Goal: Task Accomplishment & Management: Use online tool/utility

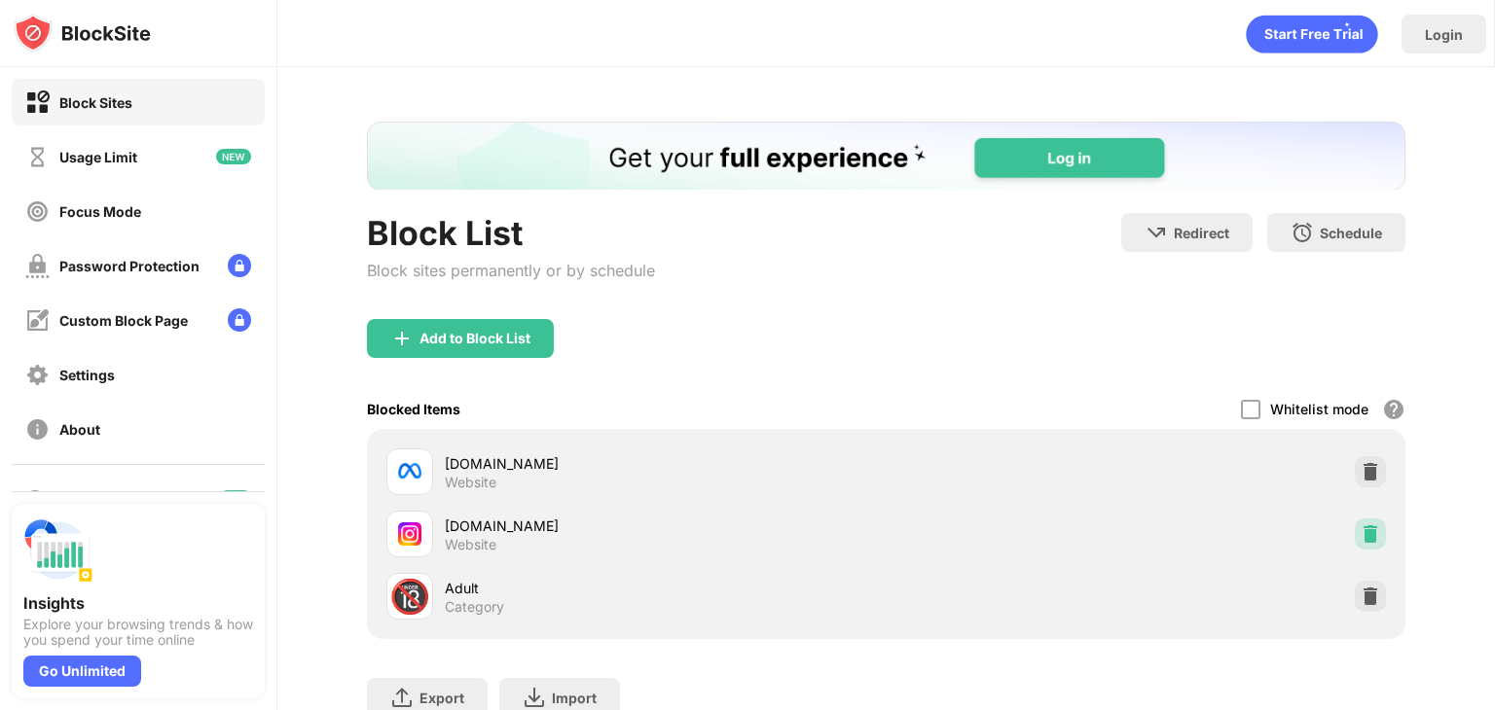
click at [1361, 528] on img at bounding box center [1370, 534] width 19 height 19
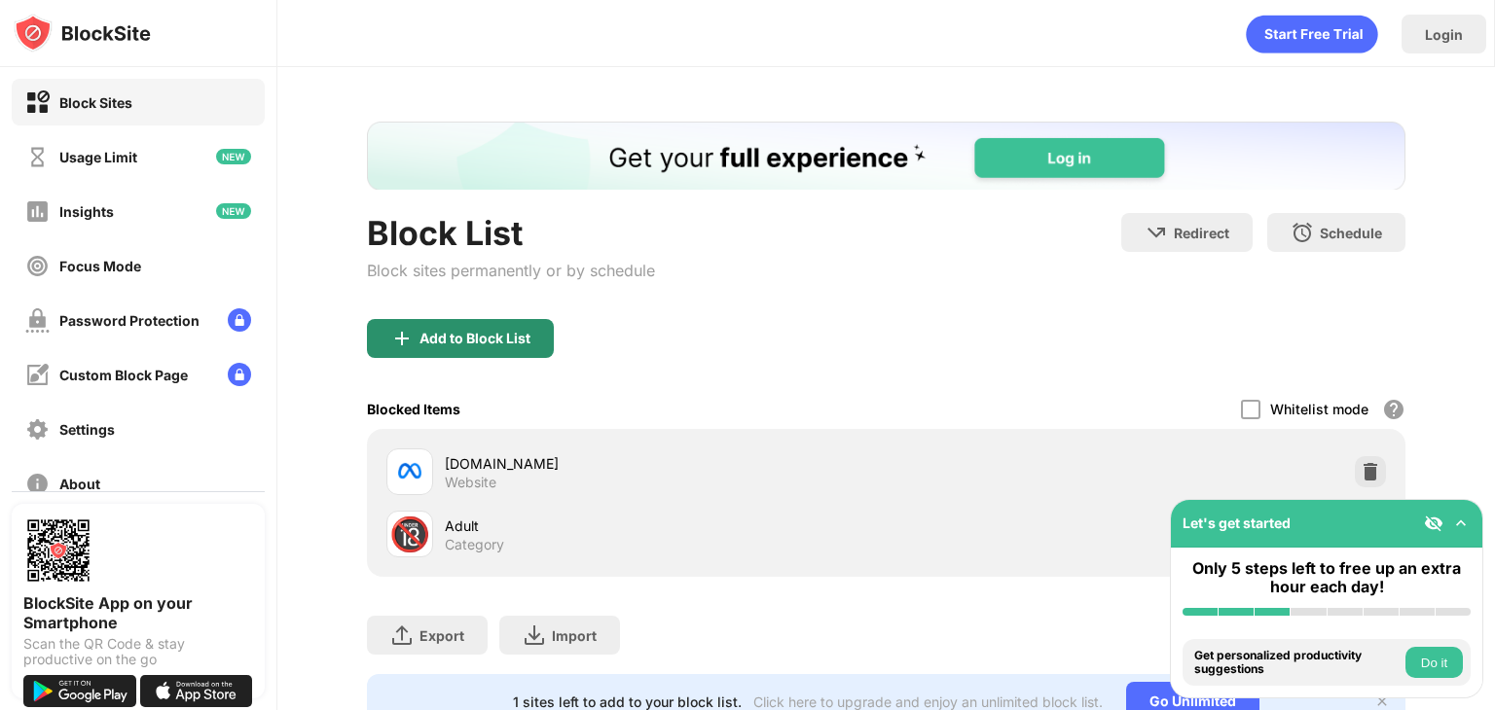
click at [448, 342] on div "Add to Block List" at bounding box center [474, 339] width 111 height 16
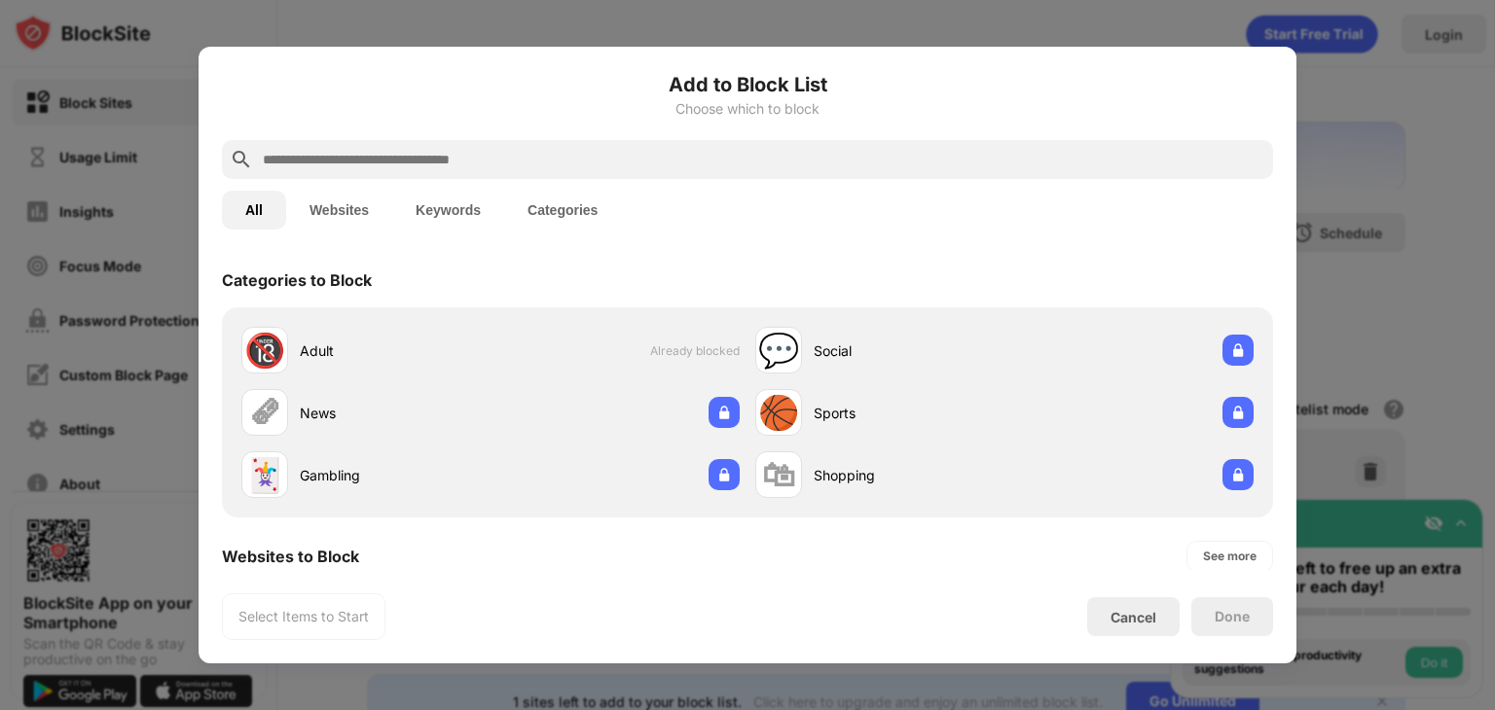
click at [455, 149] on input "text" at bounding box center [763, 159] width 1004 height 23
click at [455, 150] on input "text" at bounding box center [763, 159] width 1004 height 23
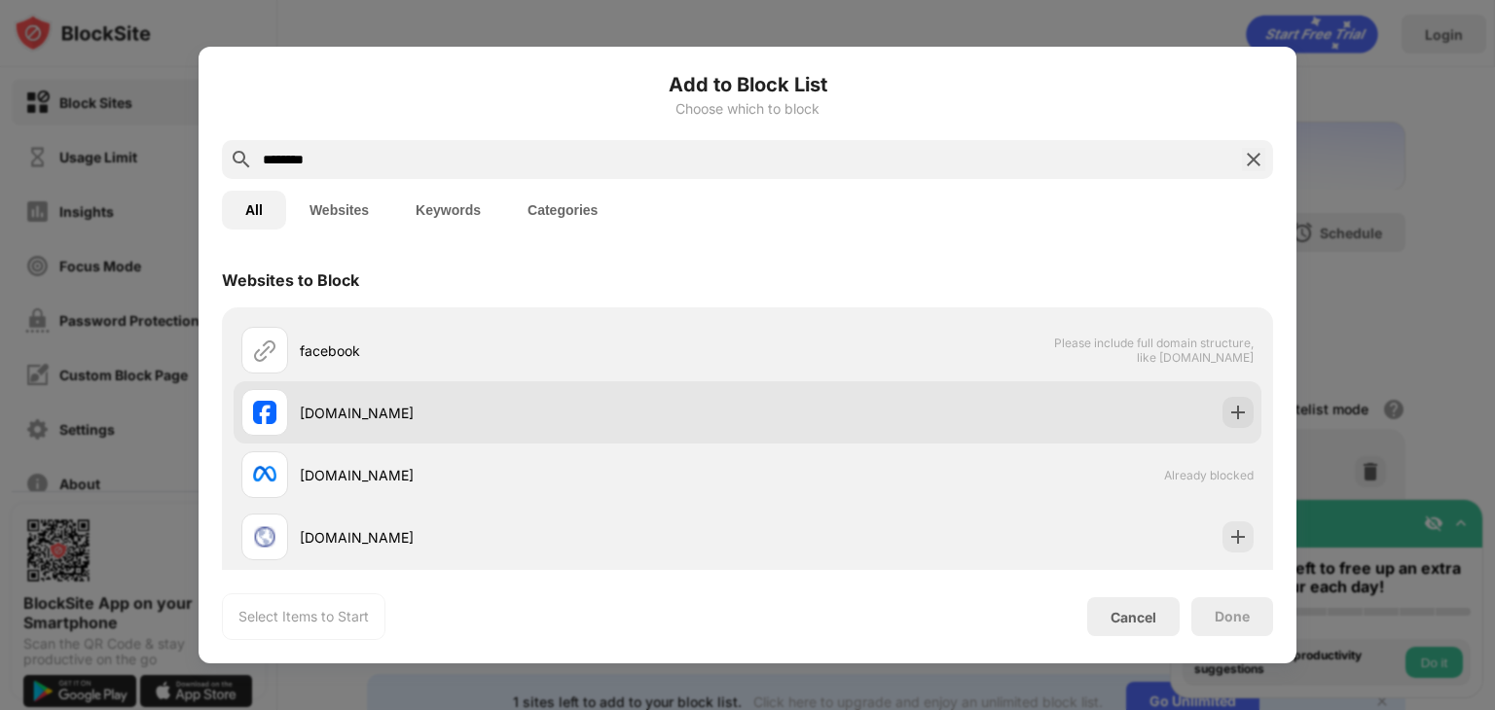
type input "********"
click at [327, 404] on div "facebook.com" at bounding box center [524, 413] width 448 height 20
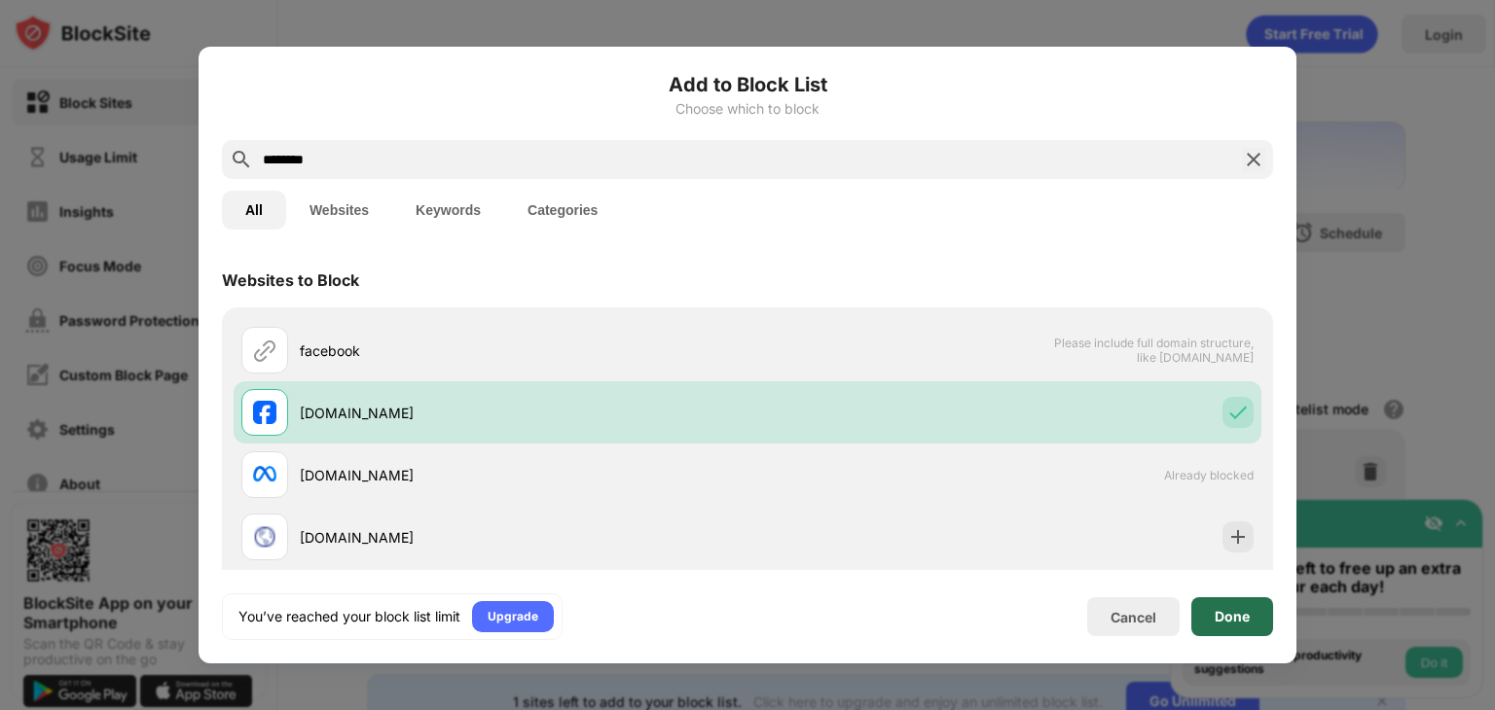
click at [1223, 631] on div "Done" at bounding box center [1232, 617] width 82 height 39
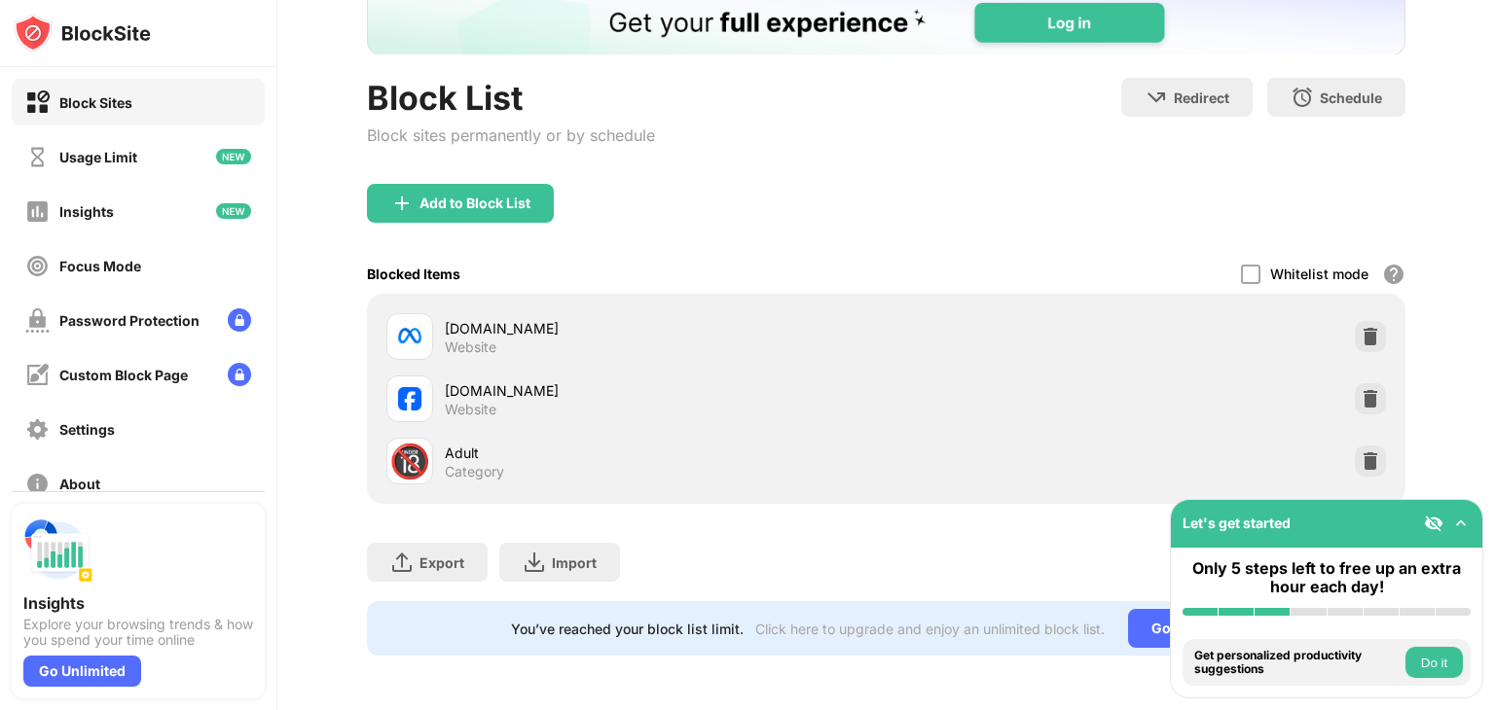
scroll to position [149, 0]
click at [1361, 389] on img at bounding box center [1370, 398] width 19 height 19
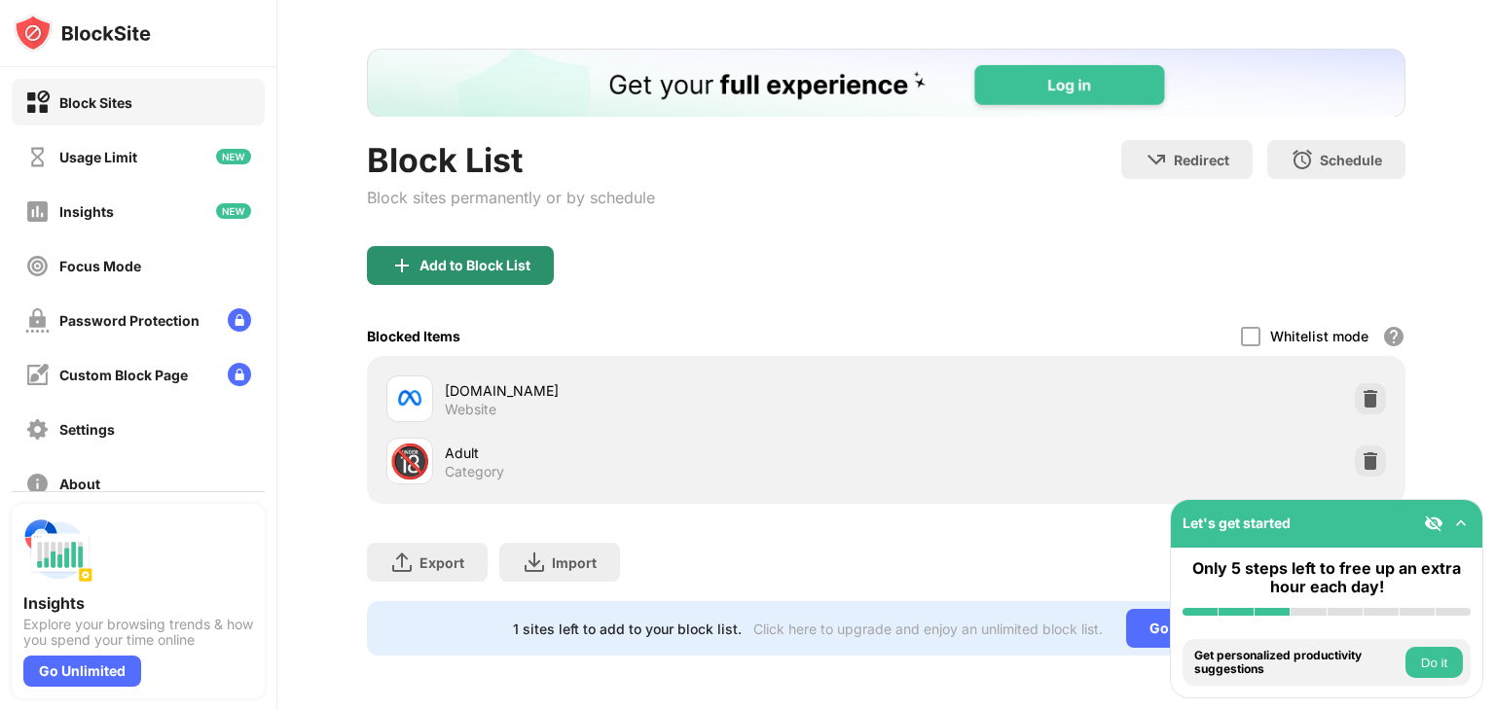
click at [423, 258] on div "Add to Block List" at bounding box center [474, 266] width 111 height 16
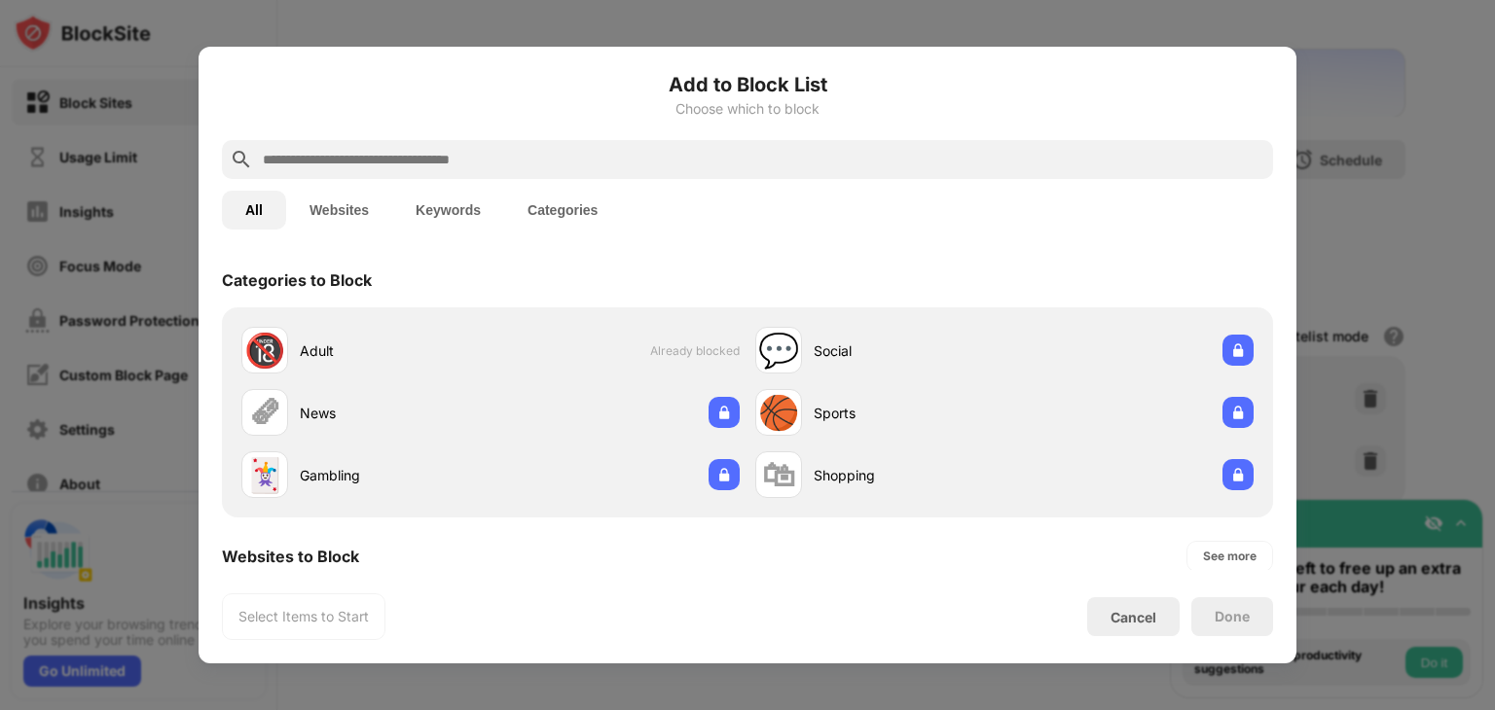
click at [343, 155] on input "text" at bounding box center [763, 159] width 1004 height 23
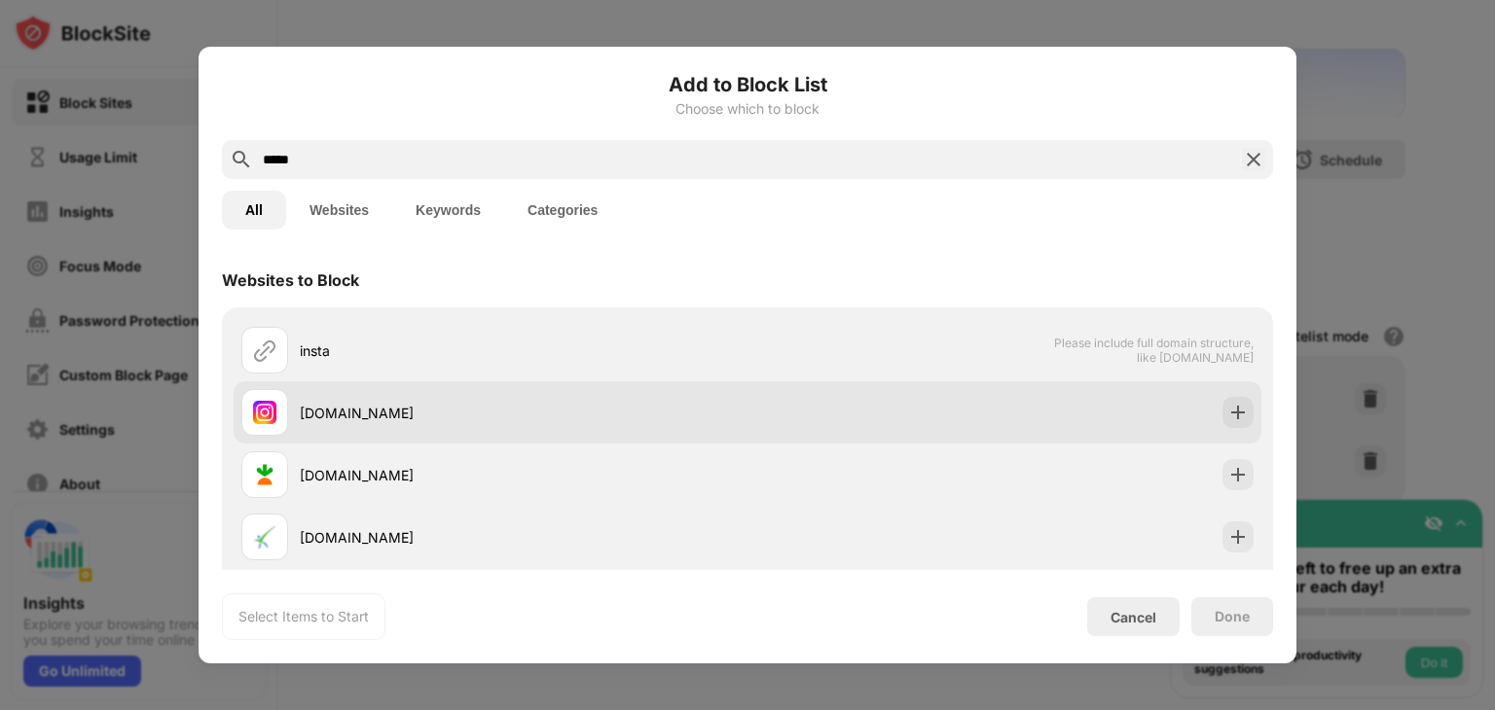
type input "*****"
click at [320, 405] on div "instagram.com" at bounding box center [524, 413] width 448 height 20
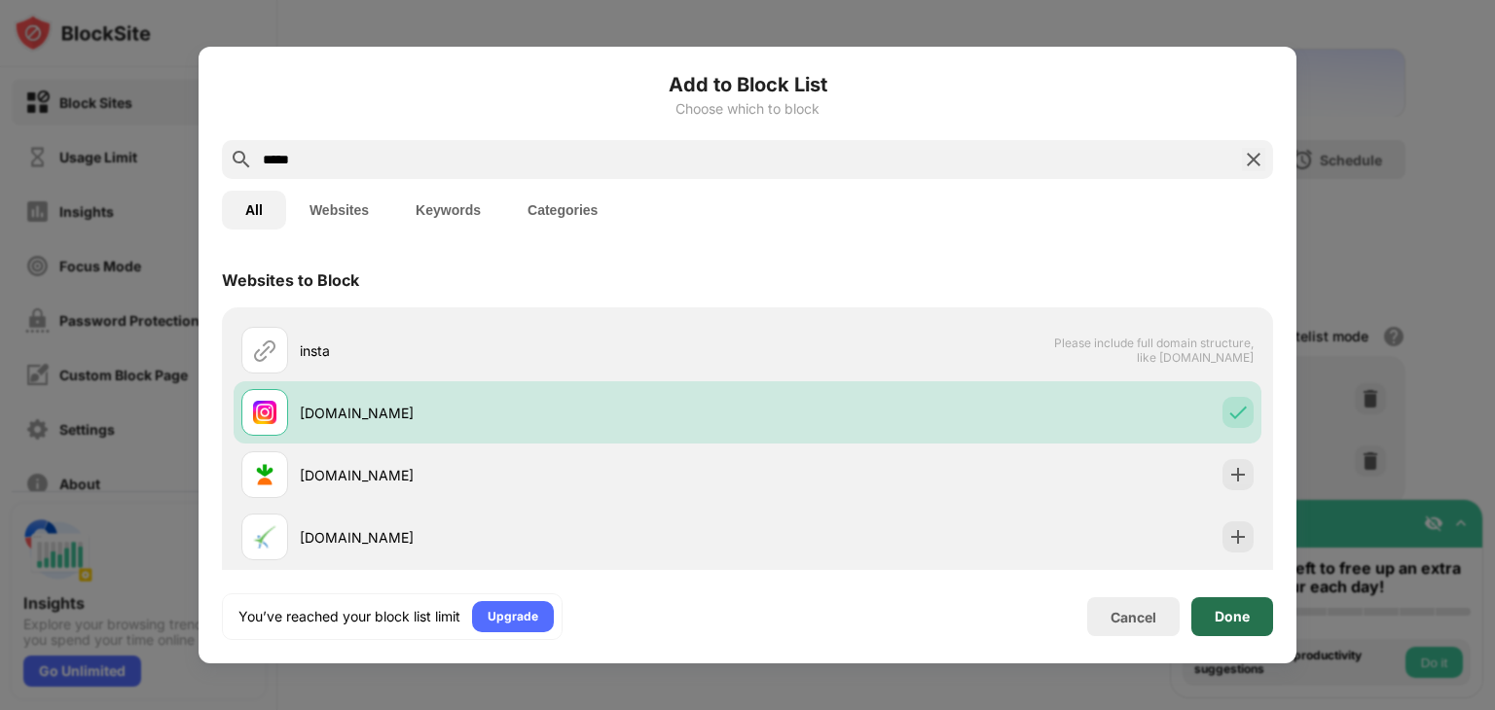
click at [1242, 604] on div "Done" at bounding box center [1232, 617] width 82 height 39
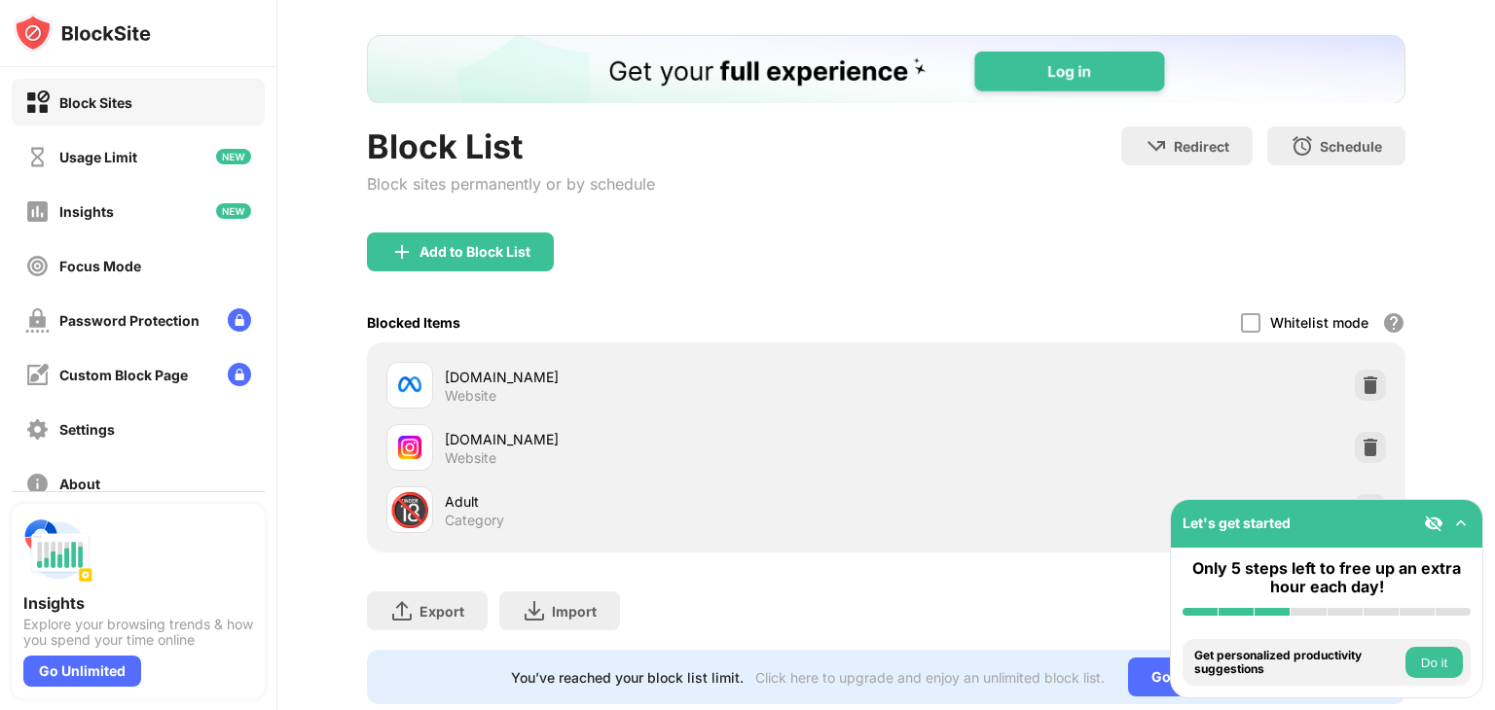
scroll to position [149, 0]
